Goal: Task Accomplishment & Management: Manage account settings

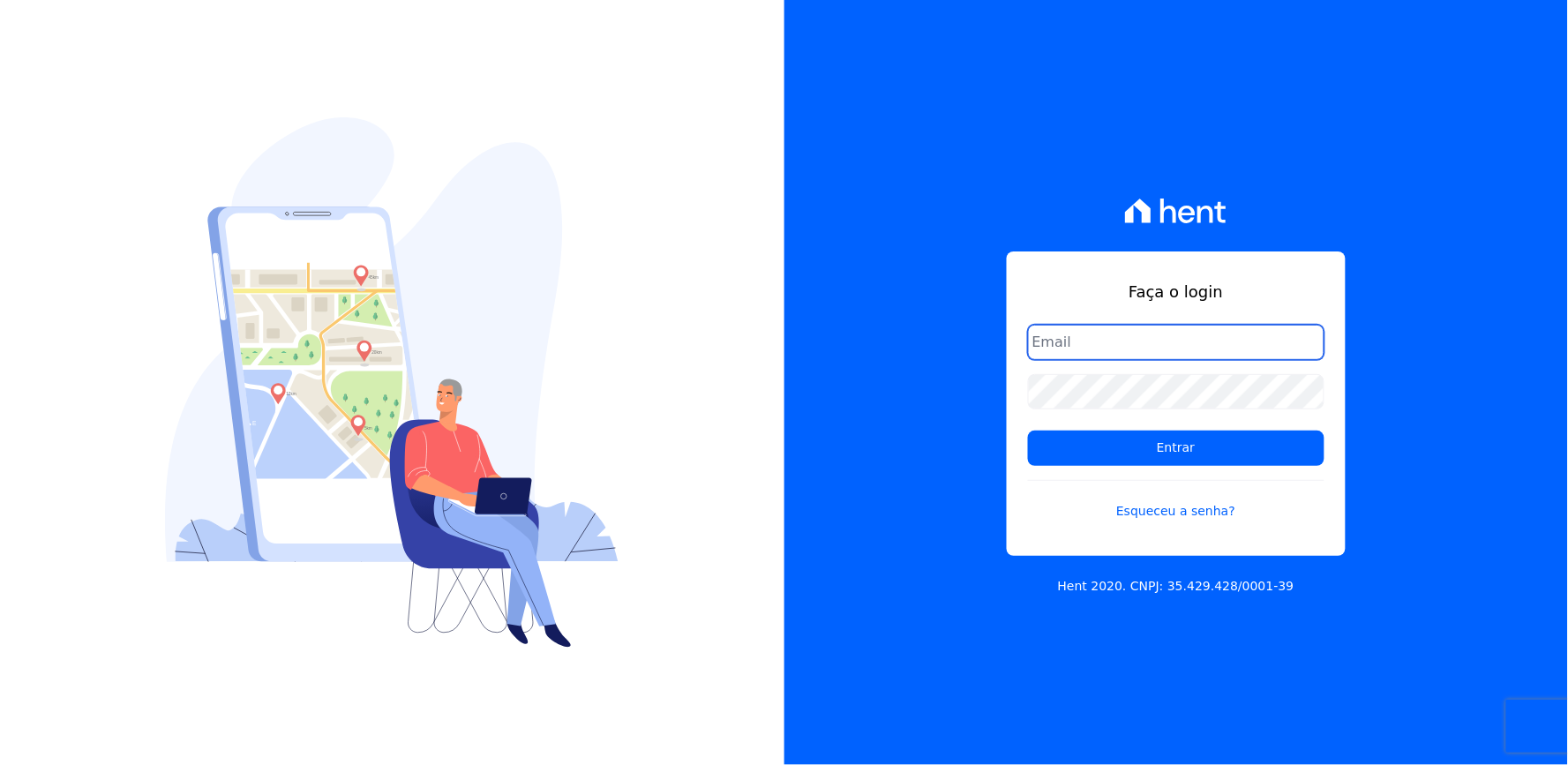
type input "[EMAIL_ADDRESS][DOMAIN_NAME]"
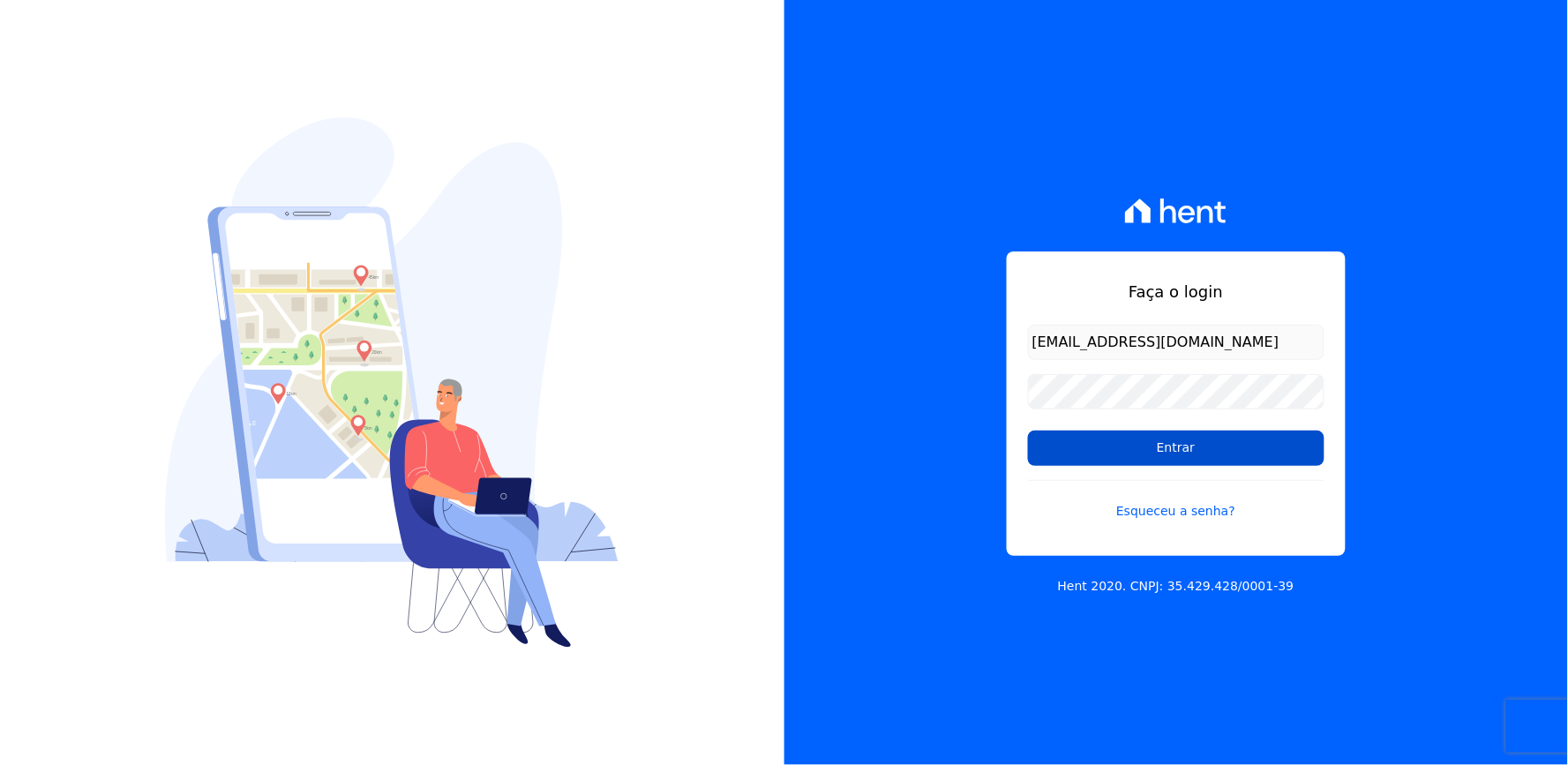
click at [1105, 447] on input "Entrar" at bounding box center [1176, 448] width 297 height 35
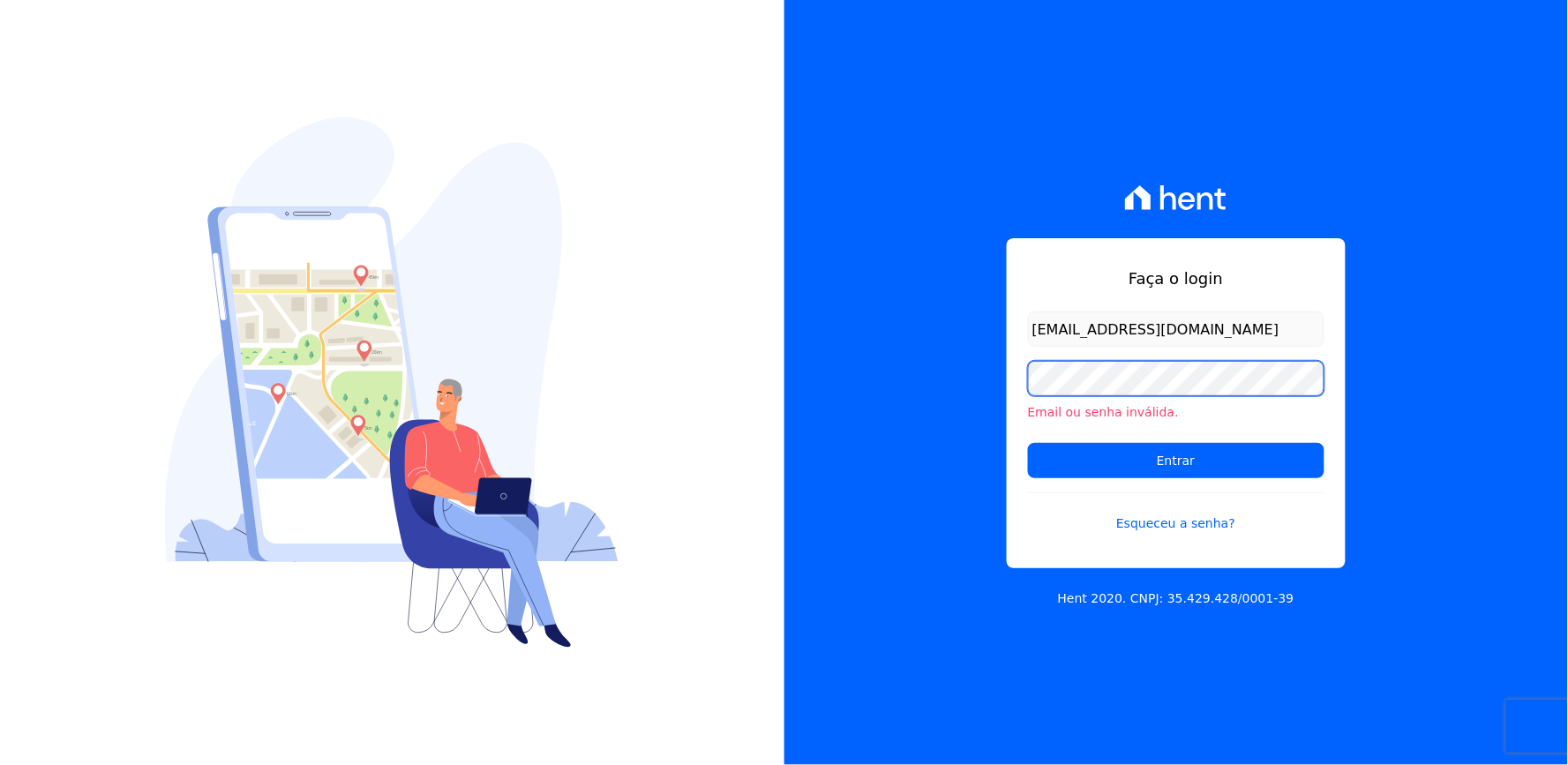
click at [936, 427] on div "Faça o login thayna@graalengenharia.com.br Email ou senha inválida. Entrar Esqu…" at bounding box center [1176, 382] width 784 height 765
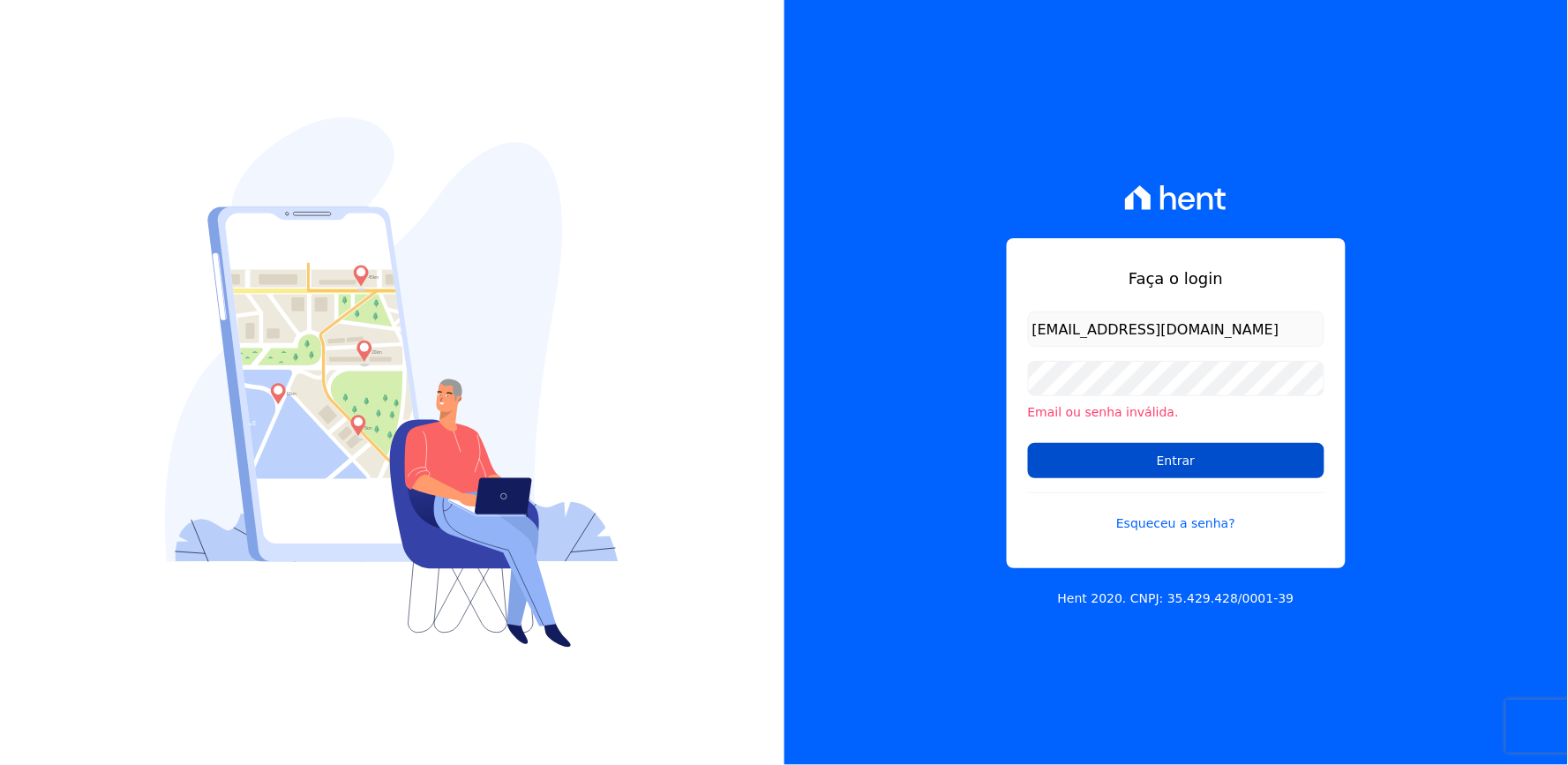
click at [1183, 458] on input "Entrar" at bounding box center [1176, 461] width 297 height 35
